Goal: Transaction & Acquisition: Purchase product/service

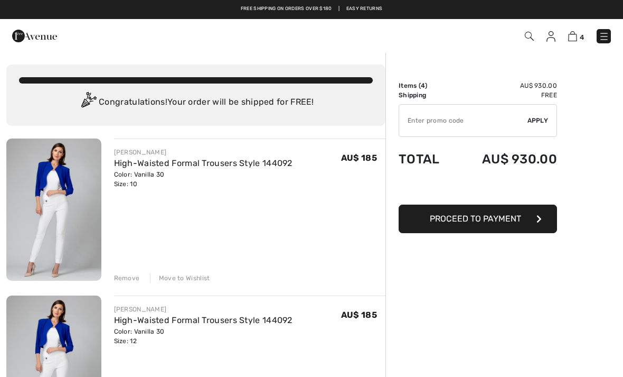
click at [576, 38] on img at bounding box center [572, 36] width 9 height 10
click at [528, 37] on img at bounding box center [529, 36] width 9 height 9
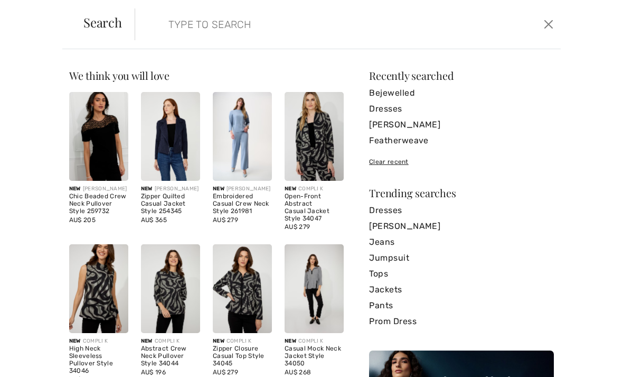
click at [256, 32] on input "search" at bounding box center [304, 24] width 286 height 32
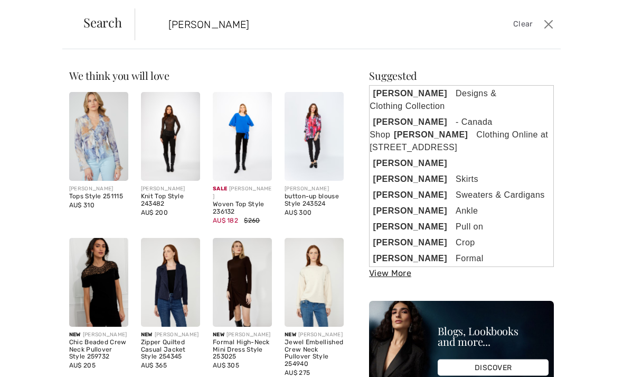
type input "[PERSON_NAME]"
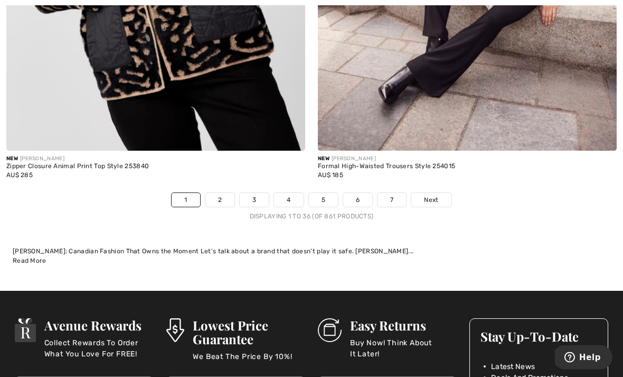
scroll to position [9388, 0]
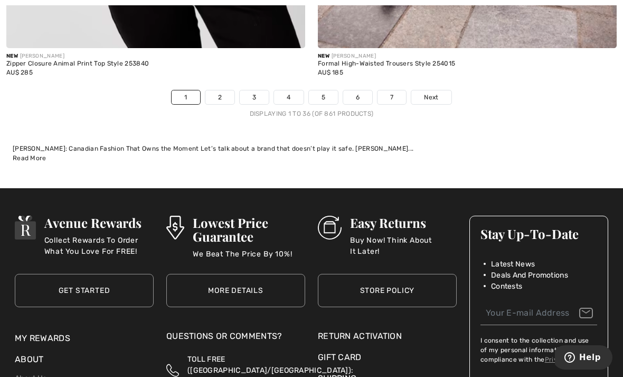
click at [438, 95] on link "Next" at bounding box center [432, 97] width 40 height 14
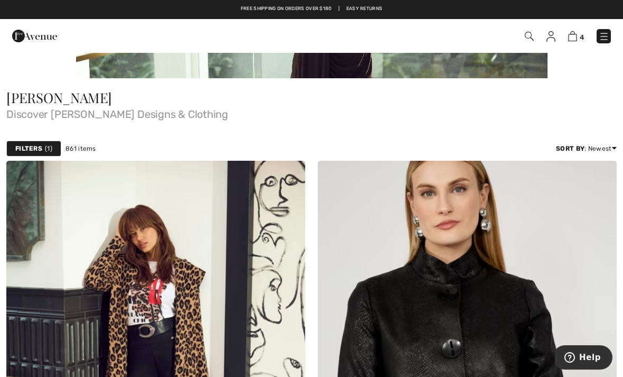
click at [45, 150] on span "1" at bounding box center [48, 149] width 7 height 10
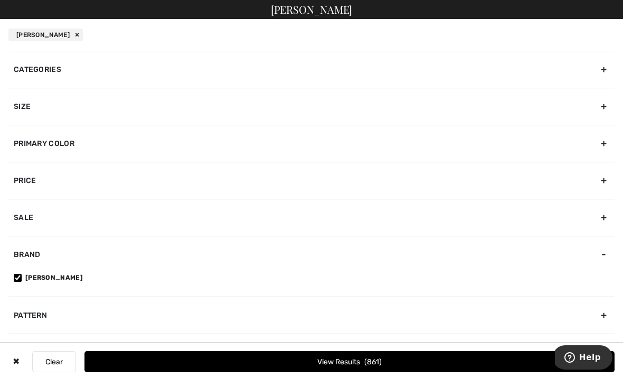
click at [602, 70] on div "Categories" at bounding box center [311, 69] width 606 height 37
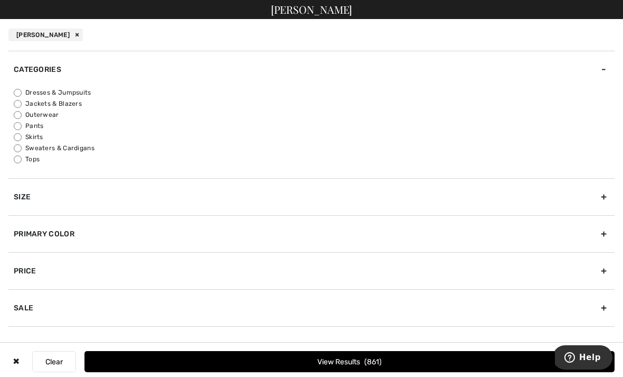
click at [40, 160] on label "Tops" at bounding box center [314, 159] width 601 height 10
click at [22, 160] on input "Tops" at bounding box center [18, 159] width 8 height 8
radio input "true"
click at [401, 372] on button "View Results 298" at bounding box center [350, 361] width 530 height 21
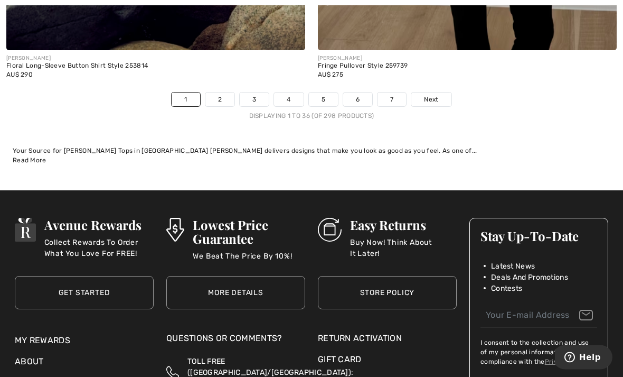
scroll to position [9144, 0]
click at [437, 95] on span "Next" at bounding box center [431, 100] width 14 height 10
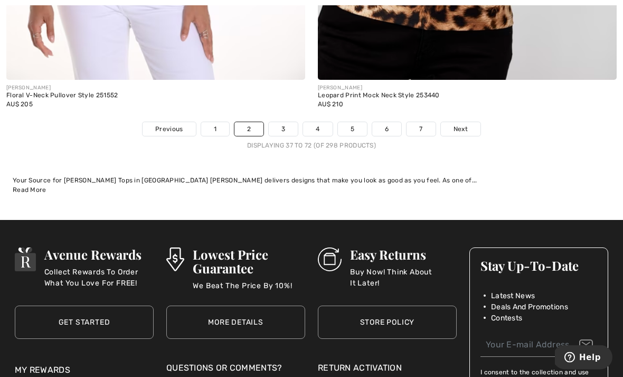
scroll to position [9087, 0]
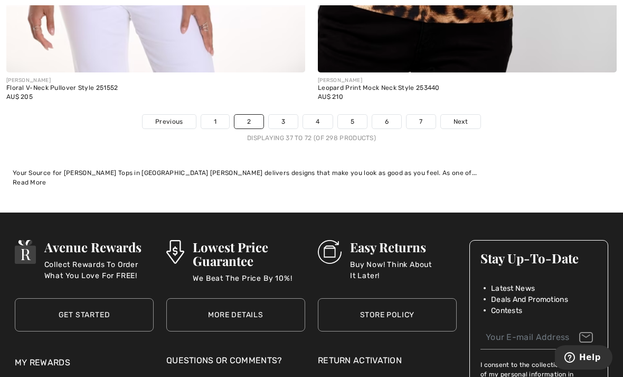
click at [466, 117] on span "Next" at bounding box center [461, 122] width 14 height 10
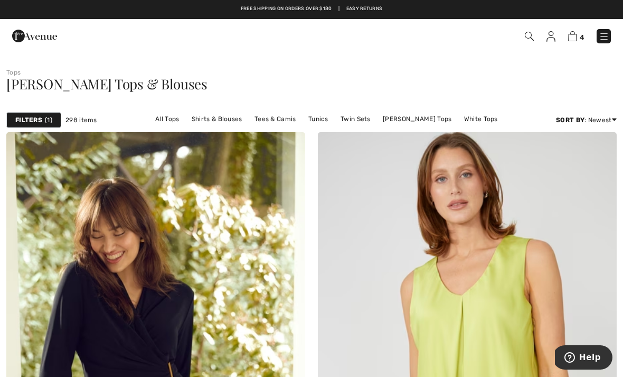
click at [576, 38] on img at bounding box center [572, 36] width 9 height 10
click at [581, 34] on span "4" at bounding box center [582, 37] width 4 height 8
click at [571, 40] on img at bounding box center [572, 36] width 9 height 10
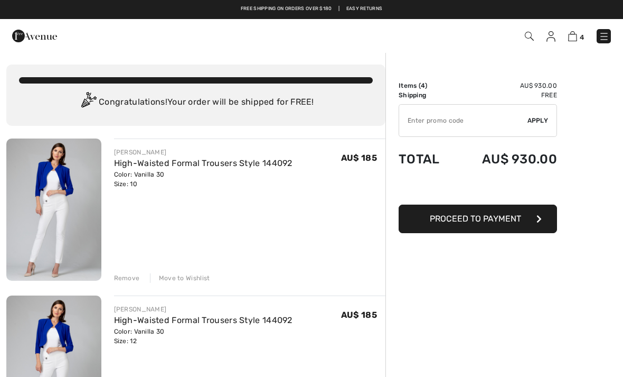
click at [609, 36] on img at bounding box center [604, 36] width 11 height 11
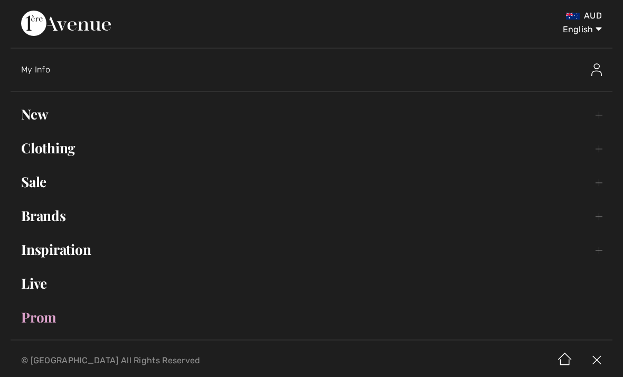
click at [593, 146] on link "Clothing Toggle submenu" at bounding box center [312, 147] width 602 height 23
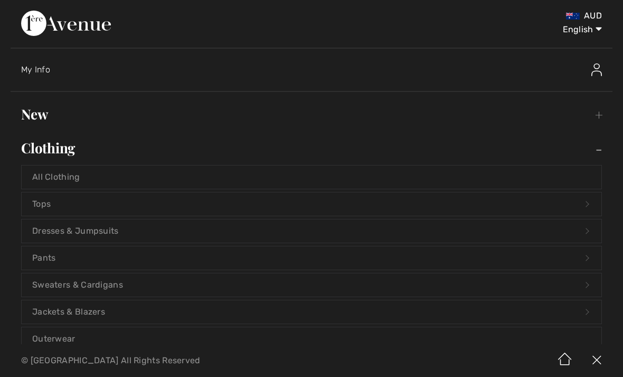
click at [91, 199] on link "Tops Open submenu" at bounding box center [312, 203] width 580 height 23
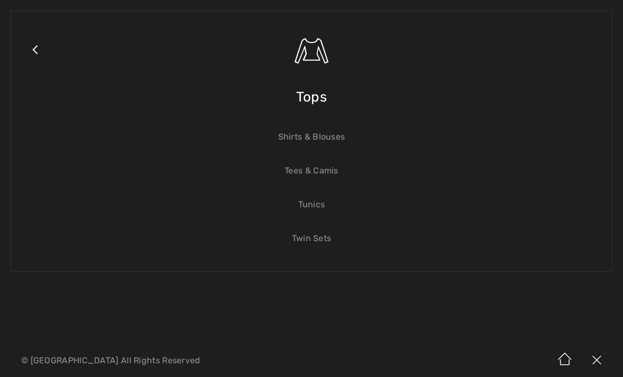
click at [331, 133] on link "Shirts & Blouses" at bounding box center [312, 136] width 580 height 23
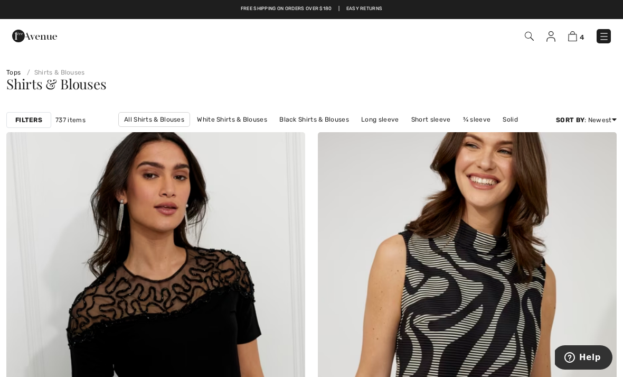
click at [29, 119] on strong "Filters" at bounding box center [28, 120] width 27 height 10
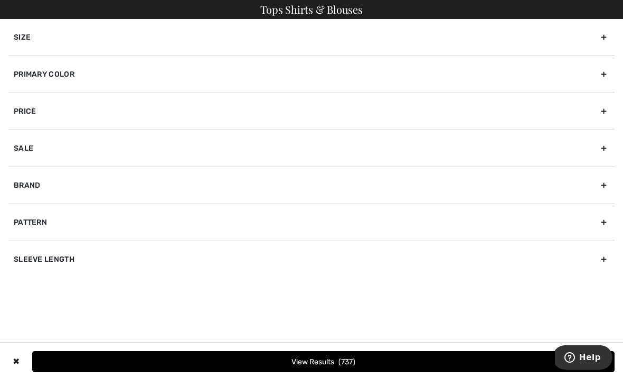
click at [611, 68] on div "Primary Color" at bounding box center [311, 73] width 606 height 37
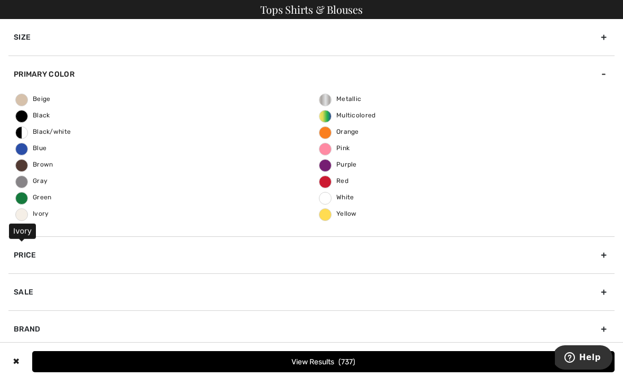
click at [25, 212] on span "Ivory" at bounding box center [32, 213] width 33 height 7
click at [0, 0] on input "Ivory" at bounding box center [0, 0] width 0 height 0
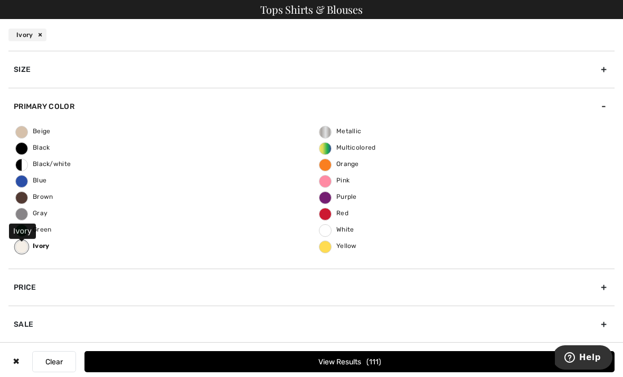
click at [391, 361] on button "View Results 111" at bounding box center [350, 361] width 530 height 21
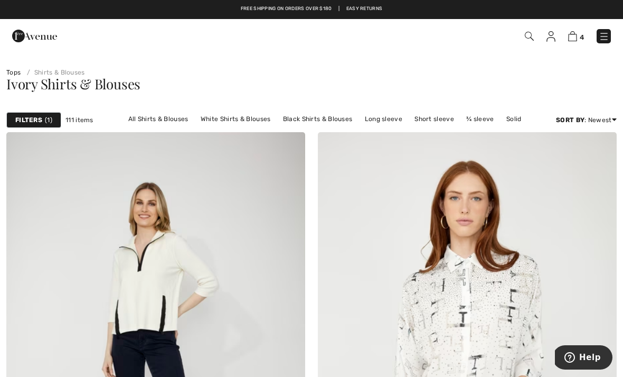
click at [38, 126] on div "Filters 1" at bounding box center [33, 120] width 55 height 16
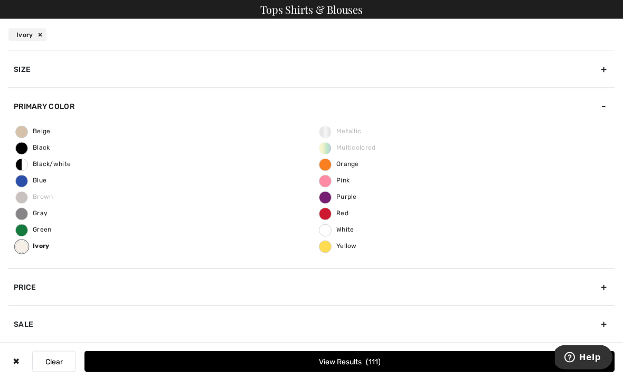
scroll to position [317, 0]
click at [598, 359] on div "Brand" at bounding box center [311, 360] width 606 height 37
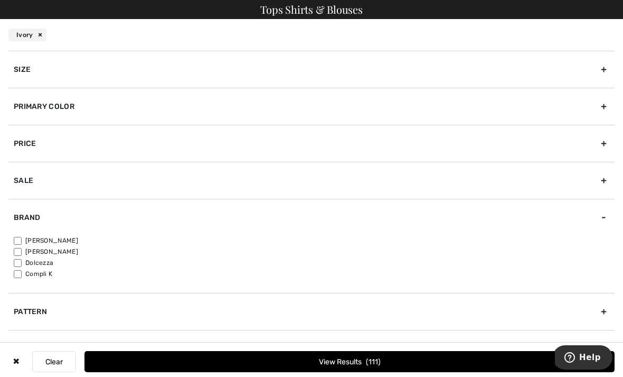
click at [73, 243] on label "[PERSON_NAME]" at bounding box center [314, 241] width 601 height 10
click at [22, 243] on input"] "[PERSON_NAME]" at bounding box center [18, 241] width 8 height 8
checkbox input"] "true"
click at [33, 250] on label "[PERSON_NAME]" at bounding box center [314, 252] width 601 height 10
click at [22, 250] on input"] "[PERSON_NAME]" at bounding box center [18, 252] width 8 height 8
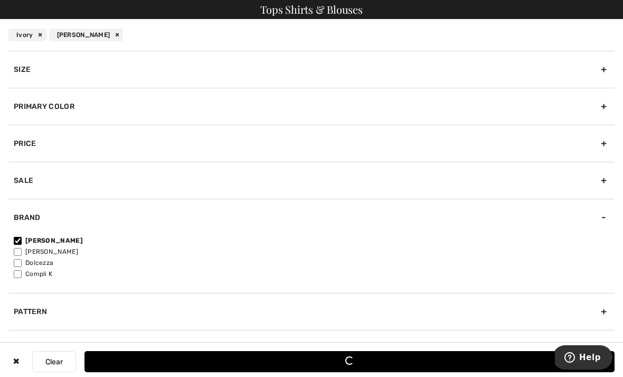
checkbox input"] "true"
click at [296, 372] on button "View Results 105" at bounding box center [350, 361] width 530 height 21
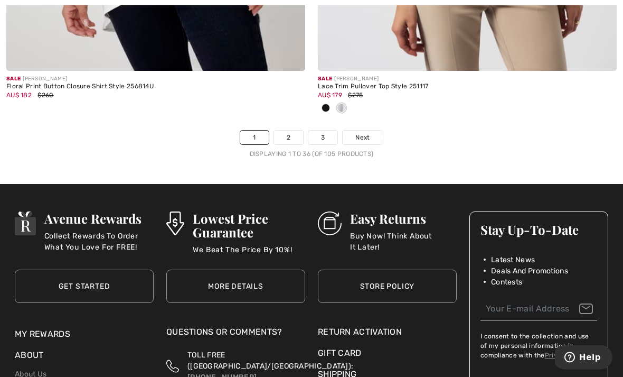
scroll to position [9310, 0]
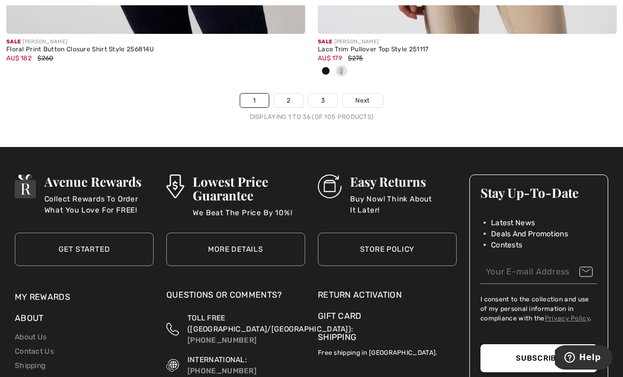
click at [360, 96] on span "Next" at bounding box center [363, 101] width 14 height 10
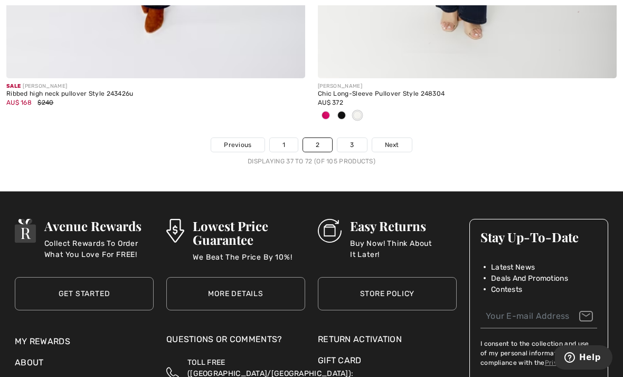
scroll to position [9422, 0]
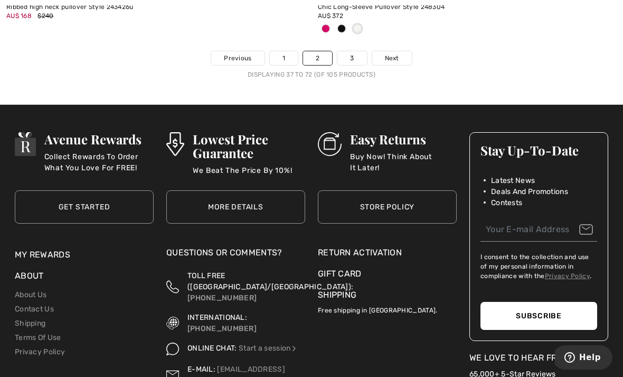
click at [384, 53] on link "Next" at bounding box center [392, 58] width 40 height 14
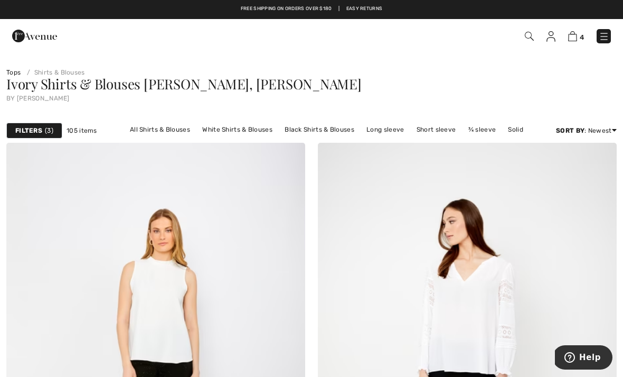
click at [550, 41] on img at bounding box center [551, 36] width 9 height 11
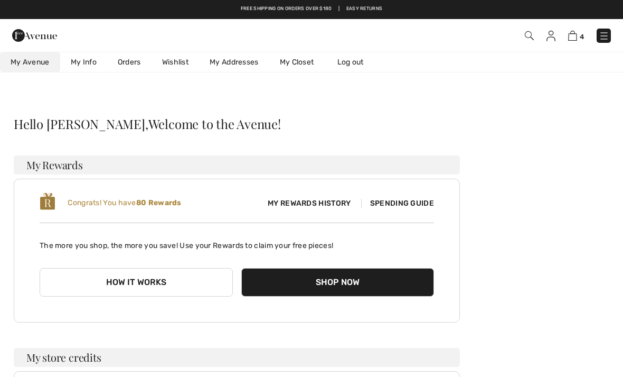
click at [42, 39] on img at bounding box center [34, 35] width 45 height 21
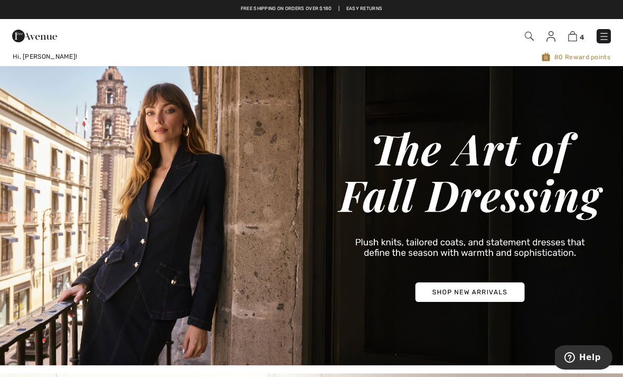
click at [609, 33] on img at bounding box center [604, 36] width 11 height 11
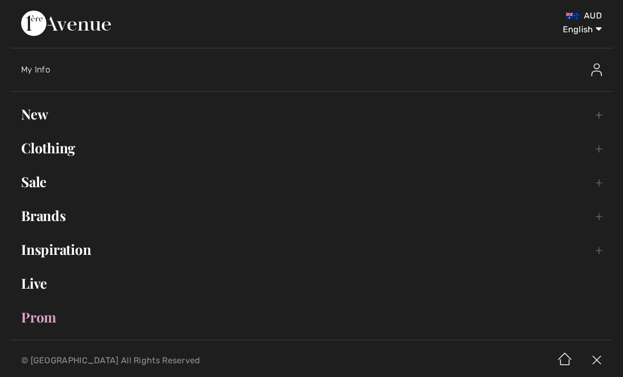
click at [68, 152] on link "Clothing Toggle submenu" at bounding box center [312, 147] width 602 height 23
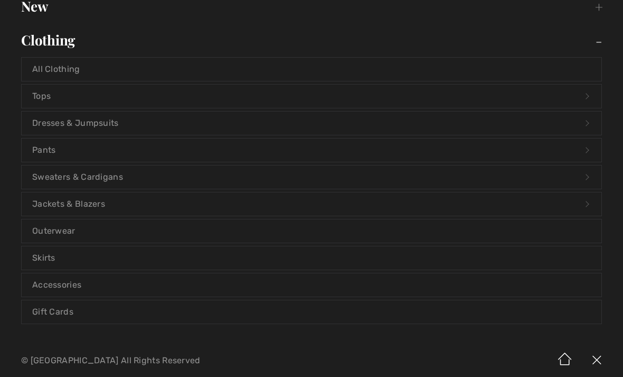
scroll to position [110, 0]
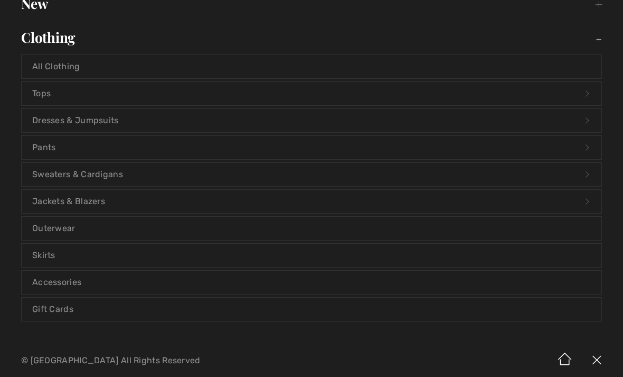
click at [57, 93] on link "Tops Open submenu" at bounding box center [312, 93] width 580 height 23
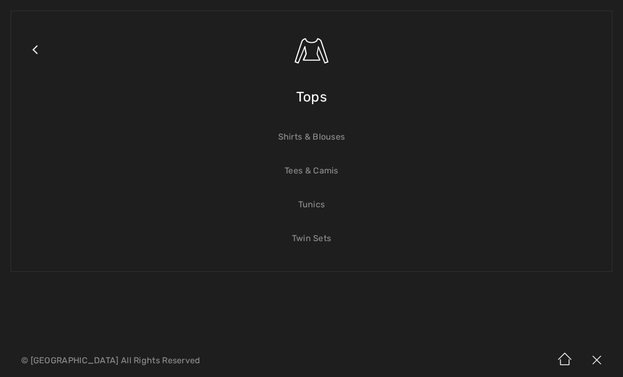
click at [337, 143] on link "Shirts & Blouses" at bounding box center [312, 136] width 580 height 23
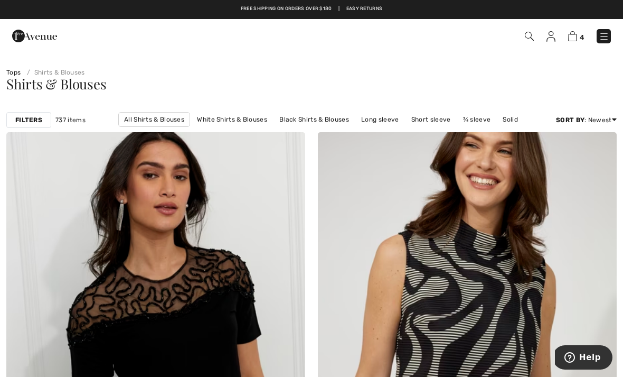
click at [23, 115] on strong "Filters" at bounding box center [28, 120] width 27 height 10
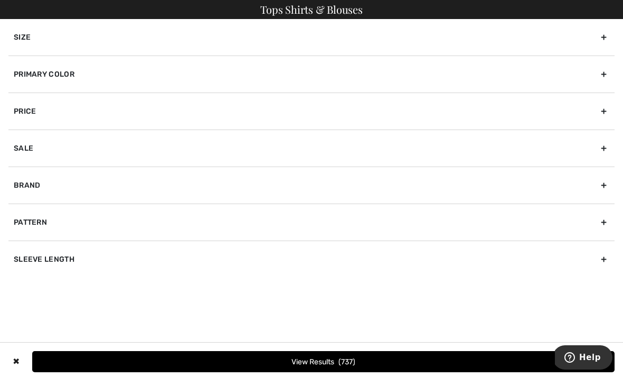
click at [594, 193] on div "Brand" at bounding box center [311, 184] width 606 height 37
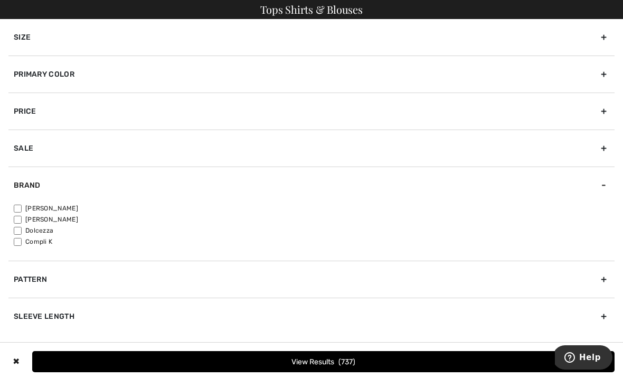
click at [55, 193] on div "Brand" at bounding box center [311, 184] width 606 height 37
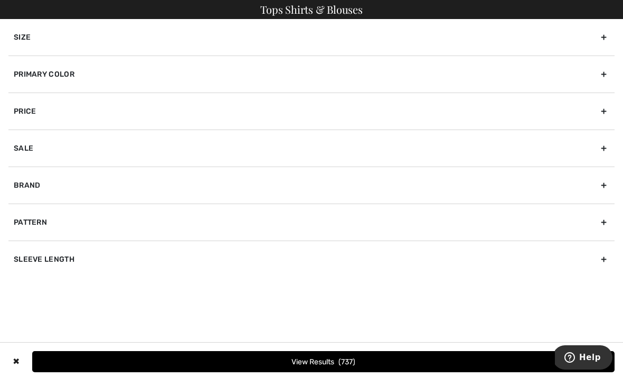
click at [36, 190] on div "Brand" at bounding box center [311, 184] width 606 height 37
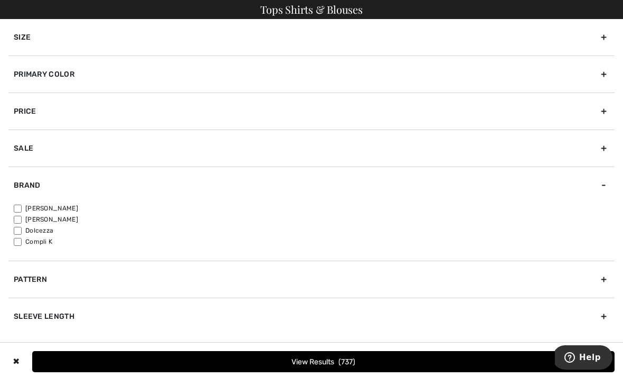
click at [75, 209] on label "[PERSON_NAME]" at bounding box center [314, 208] width 601 height 10
click at [22, 209] on input"] "[PERSON_NAME]" at bounding box center [18, 208] width 8 height 8
checkbox input"] "true"
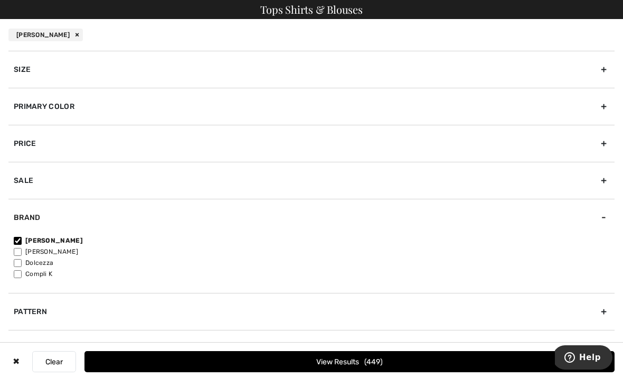
click at [61, 249] on label "[PERSON_NAME]" at bounding box center [314, 252] width 601 height 10
click at [22, 249] on input"] "[PERSON_NAME]" at bounding box center [18, 252] width 8 height 8
checkbox input"] "true"
click at [148, 107] on div "Primary Color" at bounding box center [311, 106] width 606 height 37
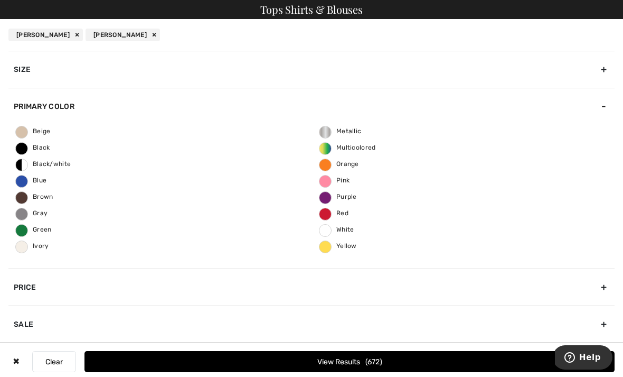
click at [327, 228] on span "White" at bounding box center [337, 229] width 35 height 7
click at [0, 0] on input "White" at bounding box center [0, 0] width 0 height 0
click at [47, 132] on span "Beige" at bounding box center [33, 130] width 35 height 7
click at [0, 0] on input "Beige" at bounding box center [0, 0] width 0 height 0
click at [395, 362] on button "View Results 74" at bounding box center [350, 361] width 530 height 21
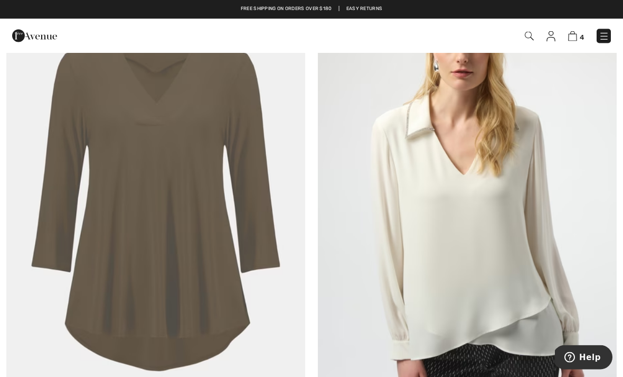
scroll to position [2668, 0]
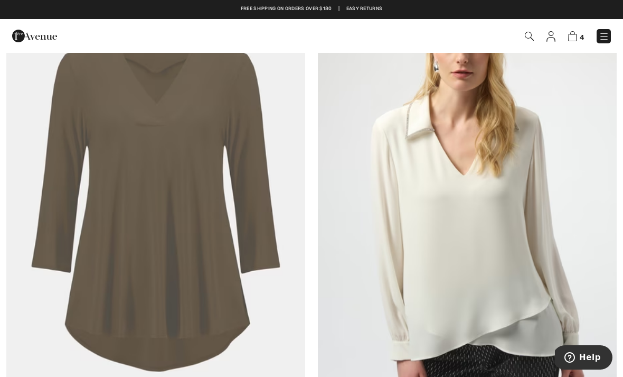
click at [538, 282] on img at bounding box center [467, 202] width 299 height 448
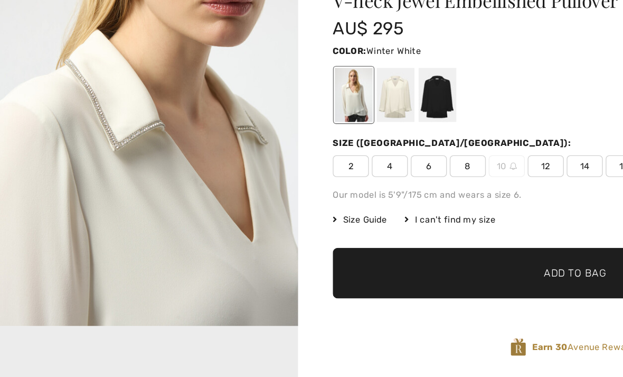
scroll to position [409, 0]
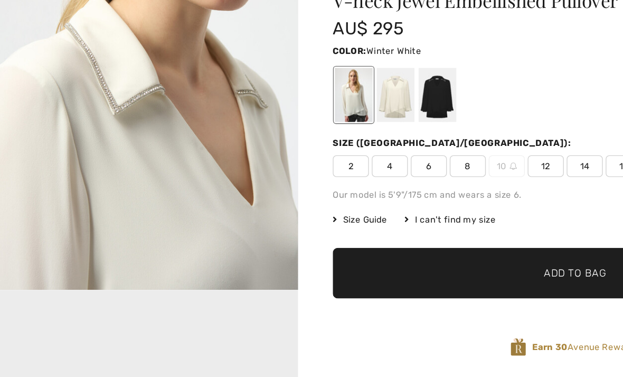
click at [215, 166] on img "2 / 5" at bounding box center [109, 108] width 218 height 327
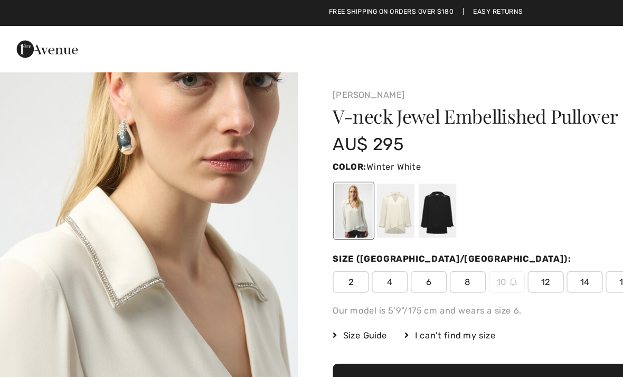
click at [369, 78] on h1 "V-neck Jewel Embellished Pullover Style 254141" at bounding box center [391, 85] width 295 height 14
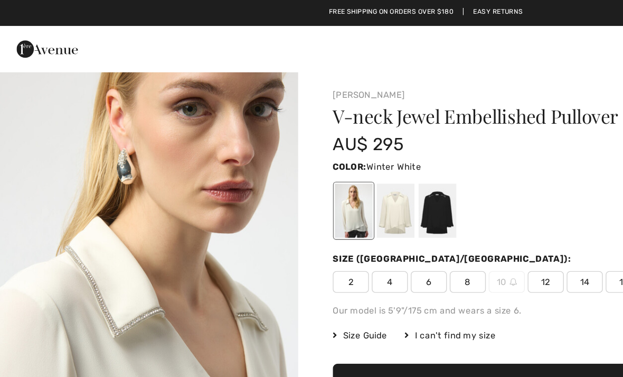
scroll to position [328, 0]
